Goal: Task Accomplishment & Management: Complete application form

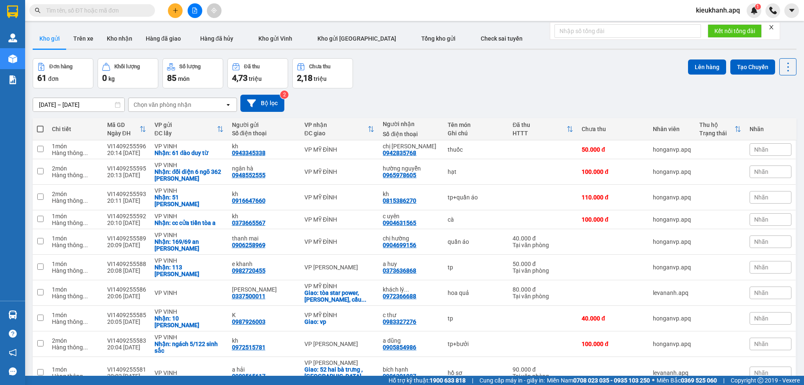
paste input "0838558853"
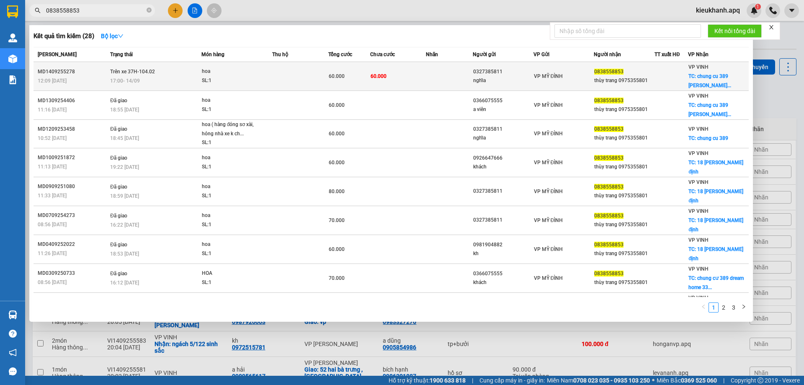
type input "0838558853"
click at [158, 74] on td "Trên xe 37H-104.02 17:00 [DATE]" at bounding box center [154, 76] width 93 height 29
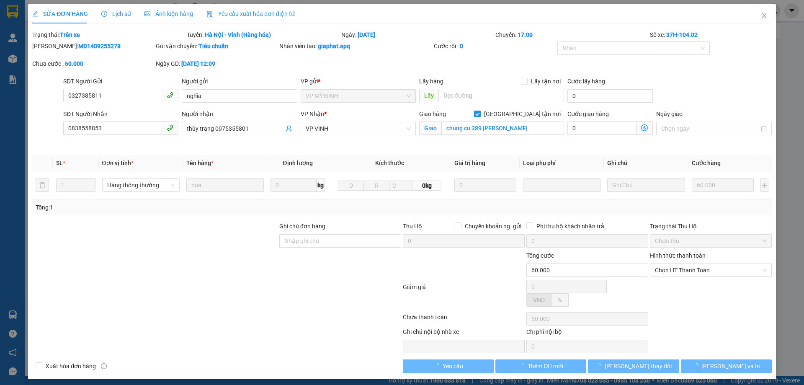
type input "0327385811"
type input "nghĩa"
type input "0838558853"
type input "thùy trang 0975355801"
checkbox input "true"
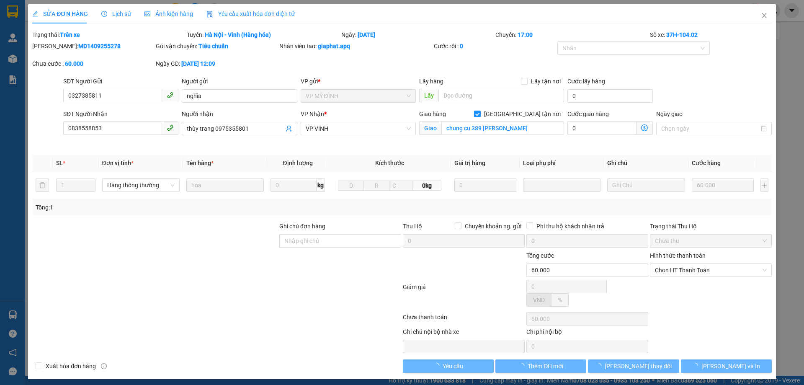
type input "chung cu 389 [PERSON_NAME]"
type input "60.000"
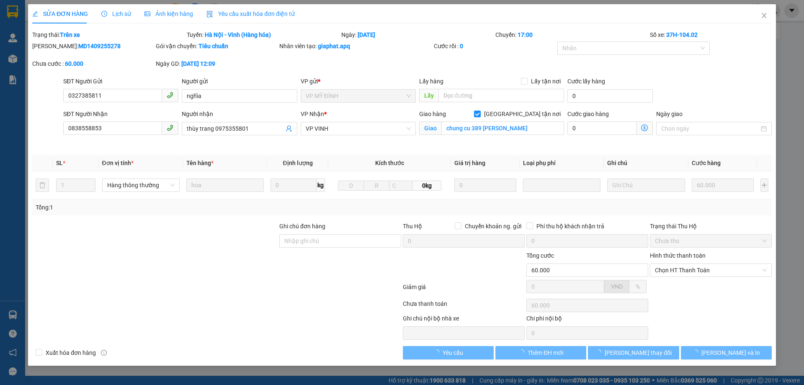
click at [112, 11] on span "Lịch sử" at bounding box center [116, 13] width 30 height 7
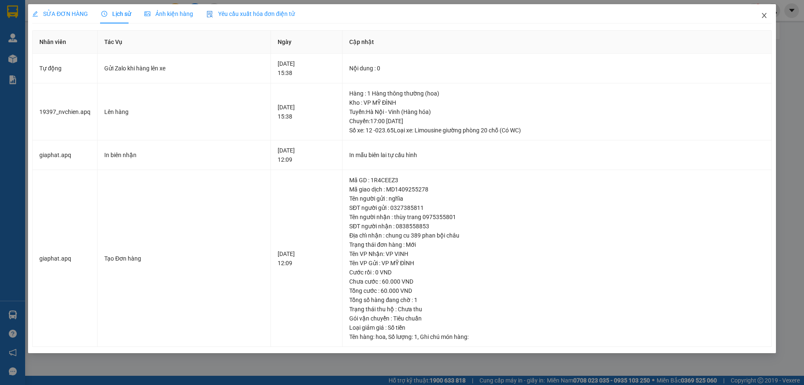
click at [767, 10] on span "Close" at bounding box center [764, 15] width 23 height 23
